Goal: Task Accomplishment & Management: Manage account settings

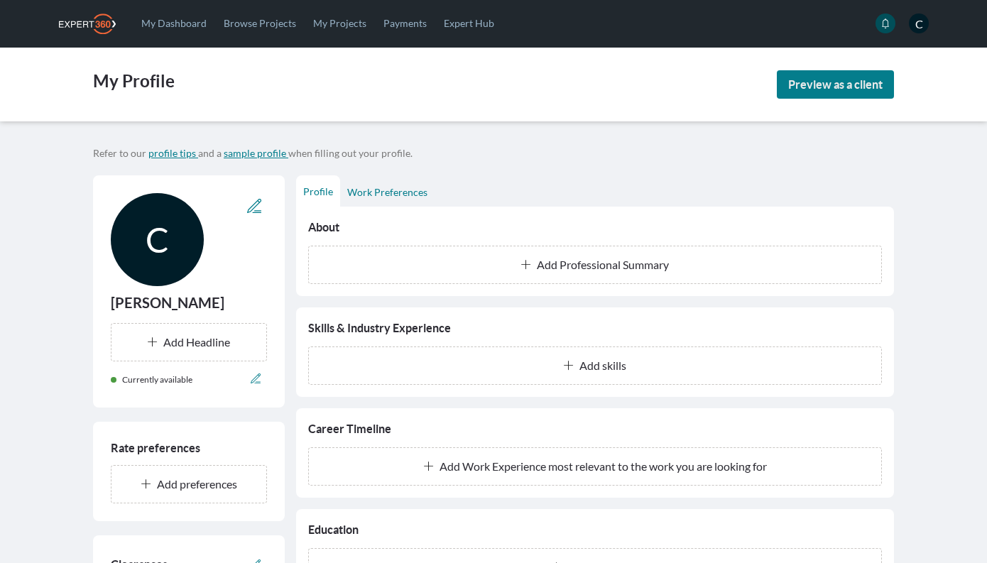
click at [525, 148] on div "Refer to our profile tips and a sample profile when filling out your profile." at bounding box center [493, 152] width 812 height 17
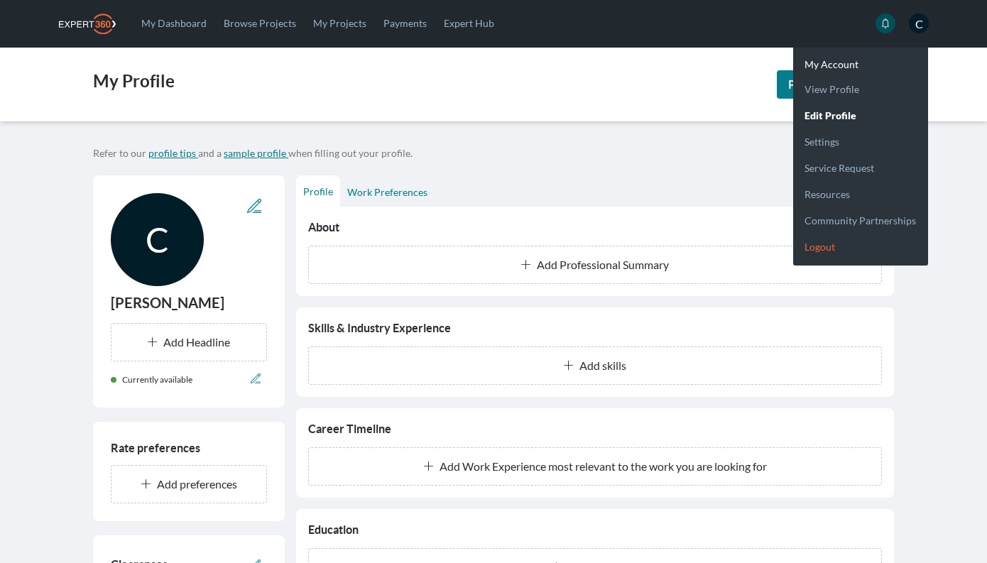
click at [821, 249] on link "Logout" at bounding box center [860, 241] width 135 height 26
